Goal: Information Seeking & Learning: Learn about a topic

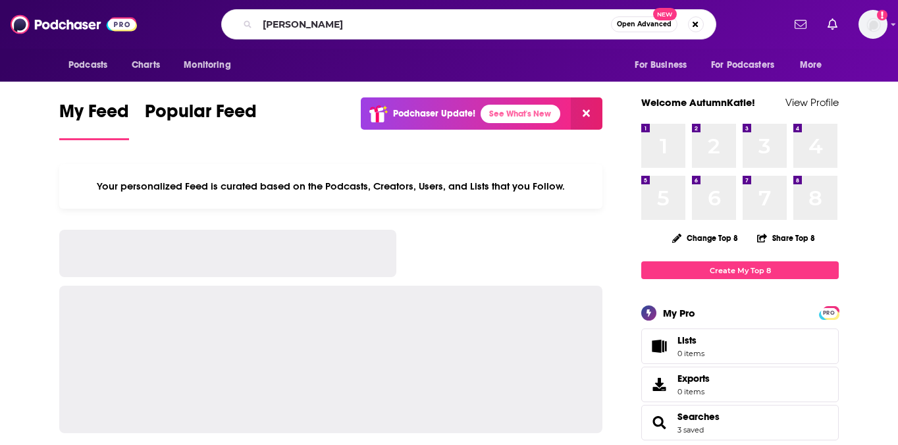
type input "[PERSON_NAME]"
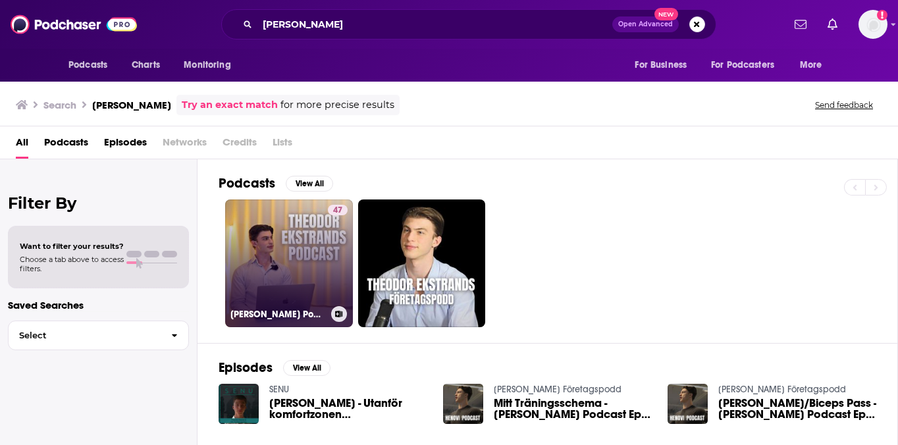
click at [319, 266] on link "47 [PERSON_NAME] Podcast" at bounding box center [289, 263] width 128 height 128
